Goal: Obtain resource: Download file/media

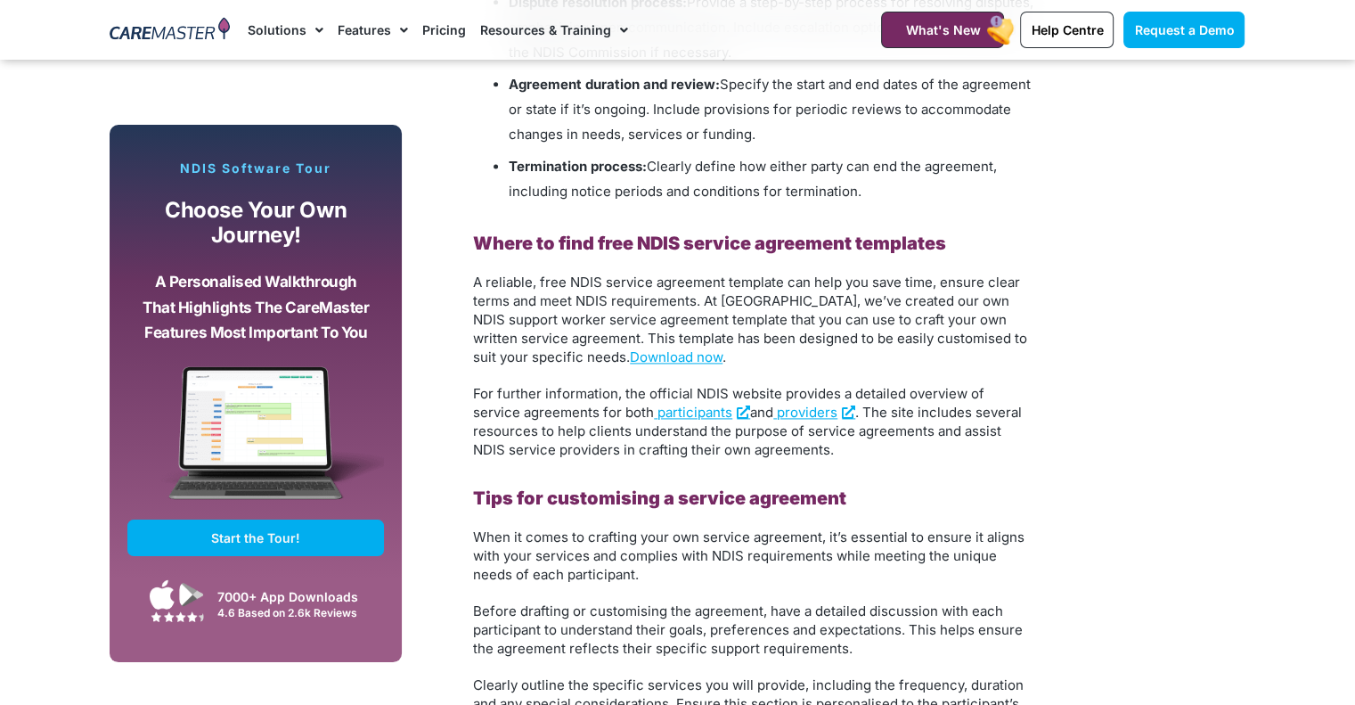
scroll to position [2405, 0]
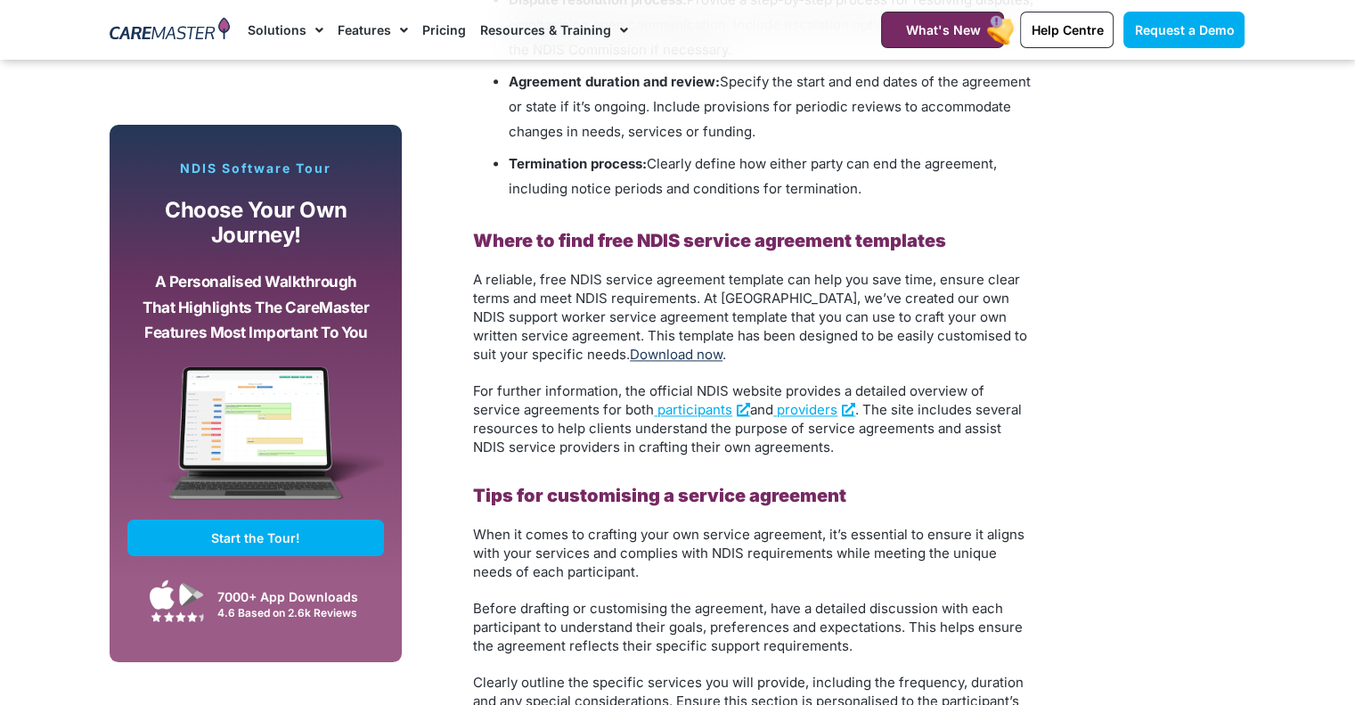
click at [630, 360] on link "Download now" at bounding box center [676, 354] width 93 height 17
click at [1314, 110] on section "Subscribe, Connect, Learn, Grow: Our Monthly Newsletter Delivers Care Industry …" at bounding box center [677, 72] width 1355 height 2937
